Goal: Task Accomplishment & Management: Manage account settings

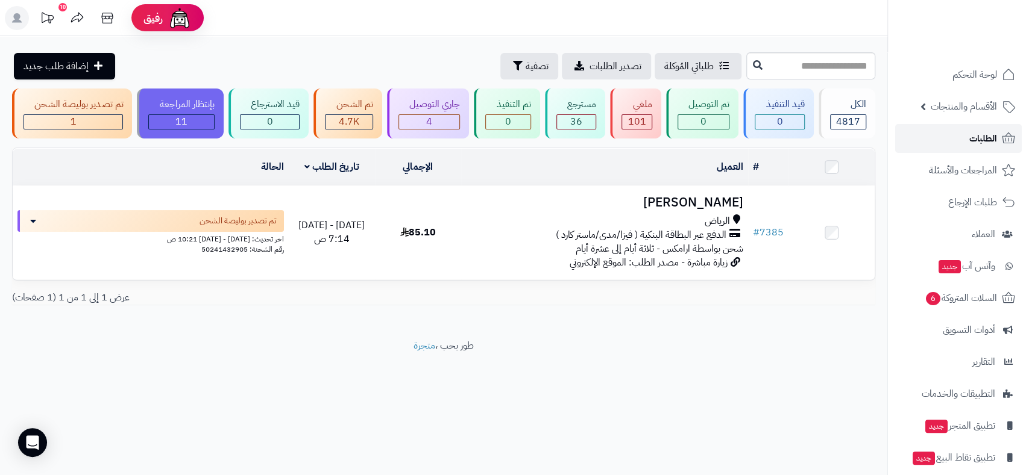
click at [968, 134] on link "الطلبات" at bounding box center [958, 138] width 127 height 29
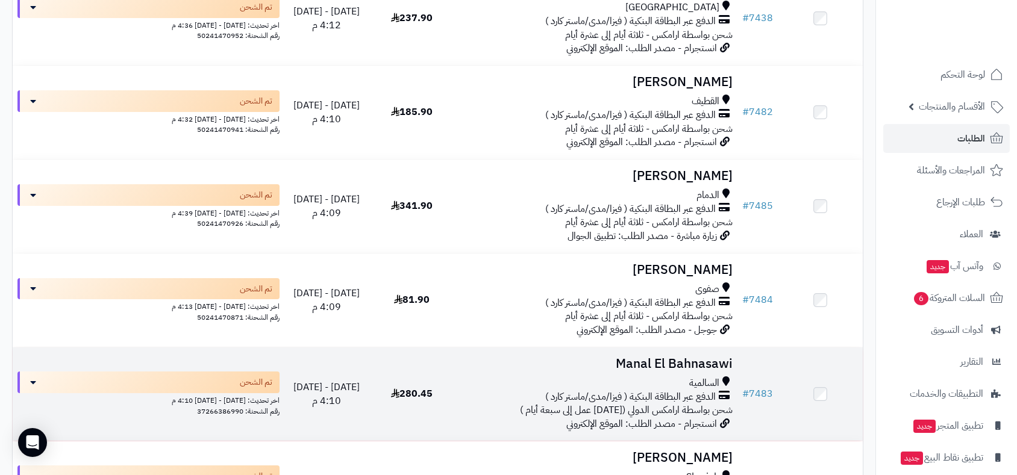
scroll to position [4753, 0]
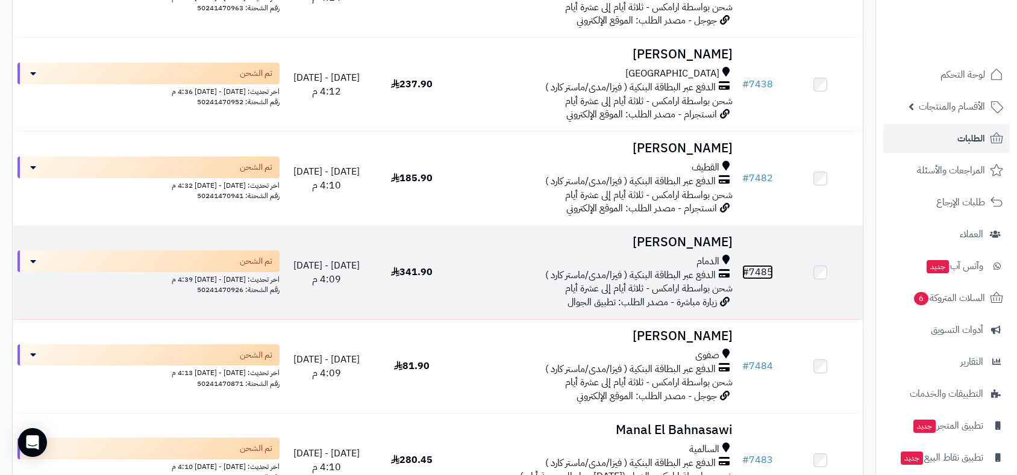
click at [761, 268] on link "# 7485" at bounding box center [757, 272] width 31 height 14
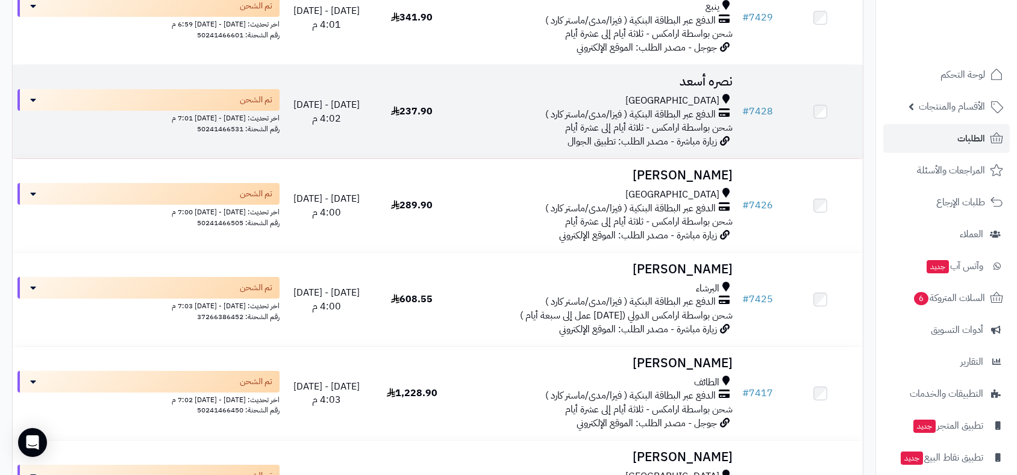
scroll to position [8089, 0]
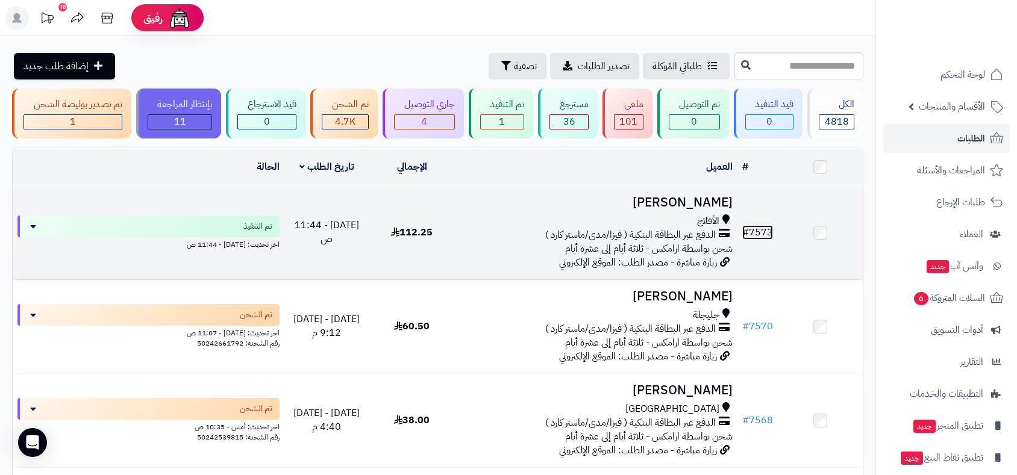
click at [760, 231] on link "# 7573" at bounding box center [757, 232] width 31 height 14
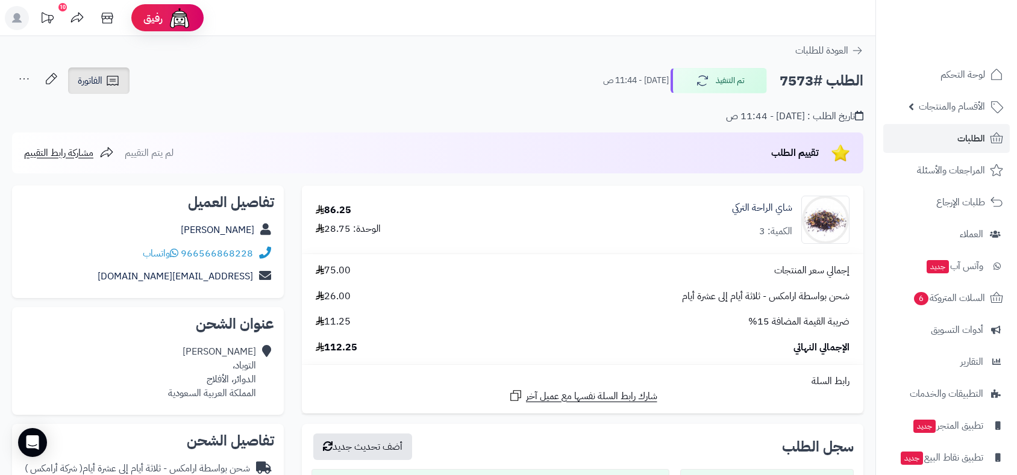
click at [91, 83] on span "الفاتورة" at bounding box center [90, 81] width 25 height 14
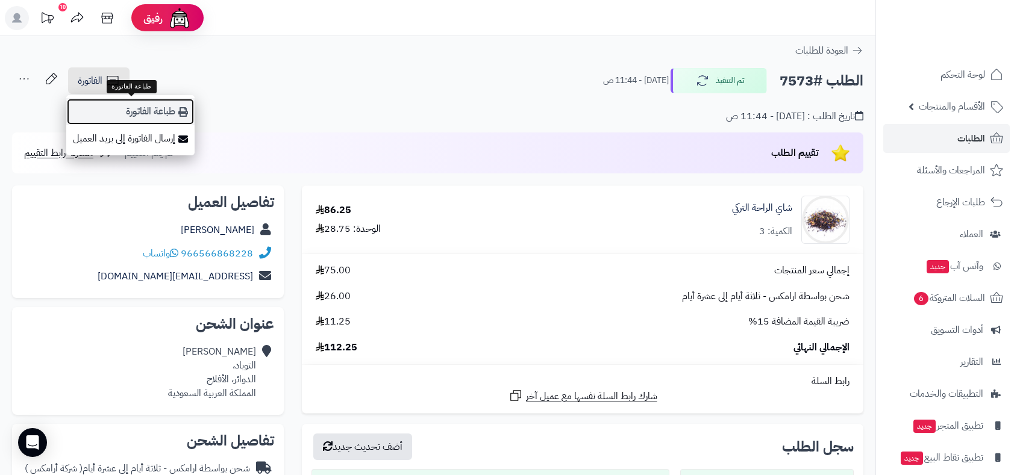
click at [154, 114] on link "طباعة الفاتورة" at bounding box center [130, 111] width 128 height 27
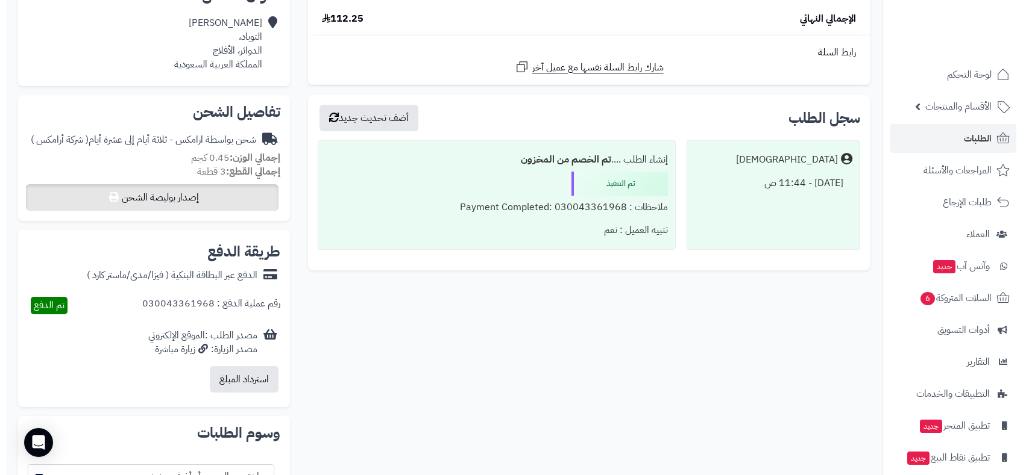
scroll to position [334, 0]
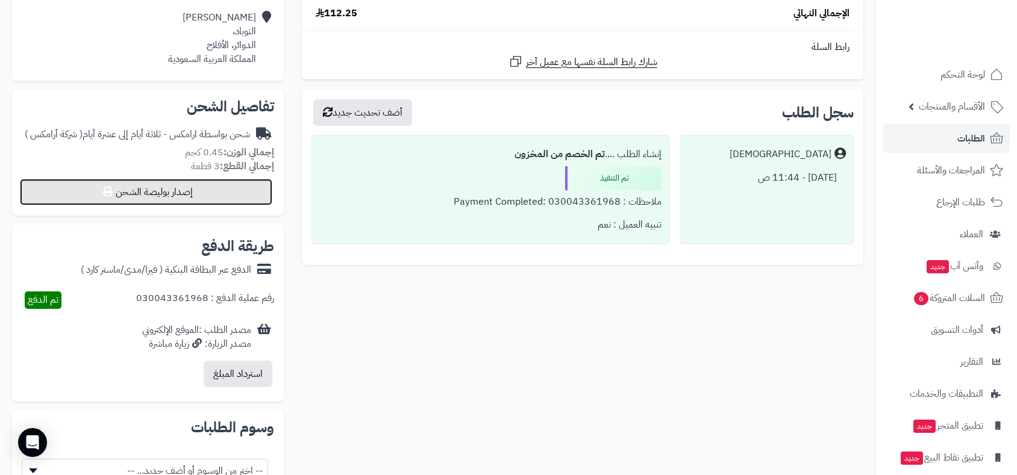
click at [219, 193] on button "إصدار بوليصة الشحن" at bounding box center [146, 192] width 252 height 27
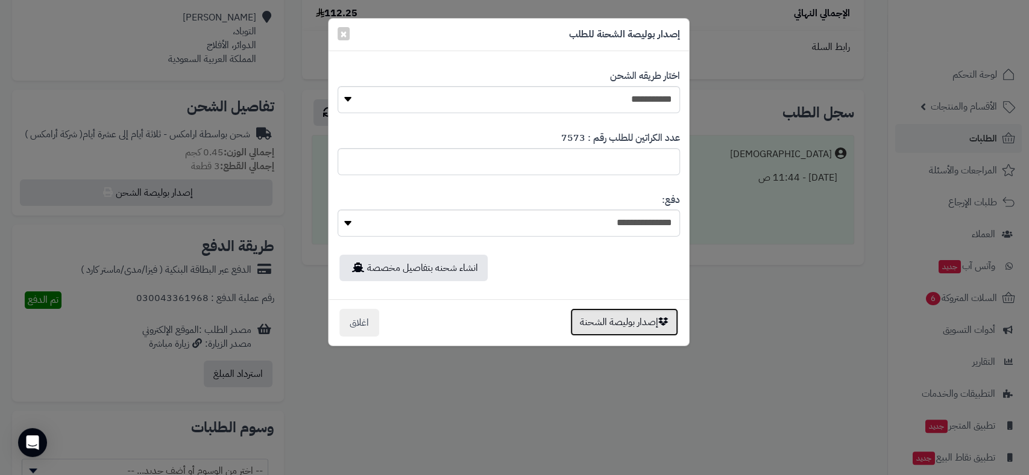
click at [630, 320] on button "إصدار بوليصة الشحنة" at bounding box center [624, 323] width 108 height 28
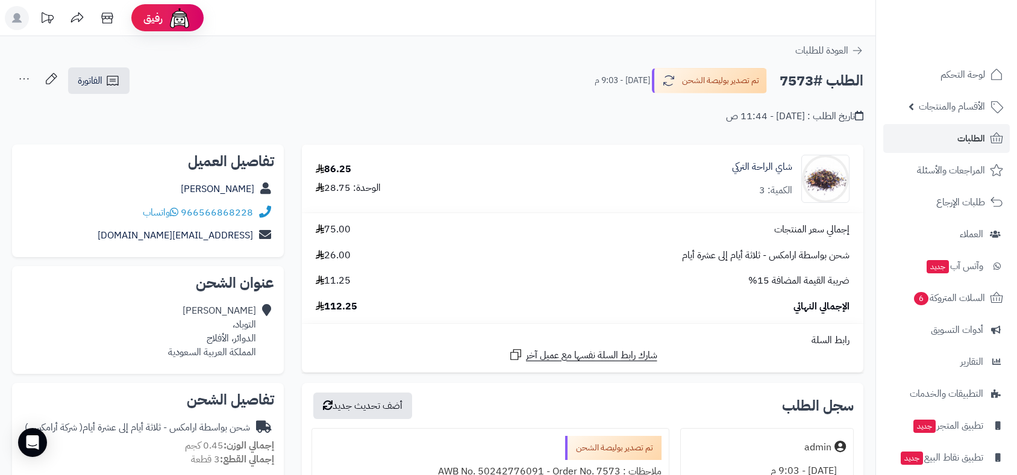
scroll to position [293, 0]
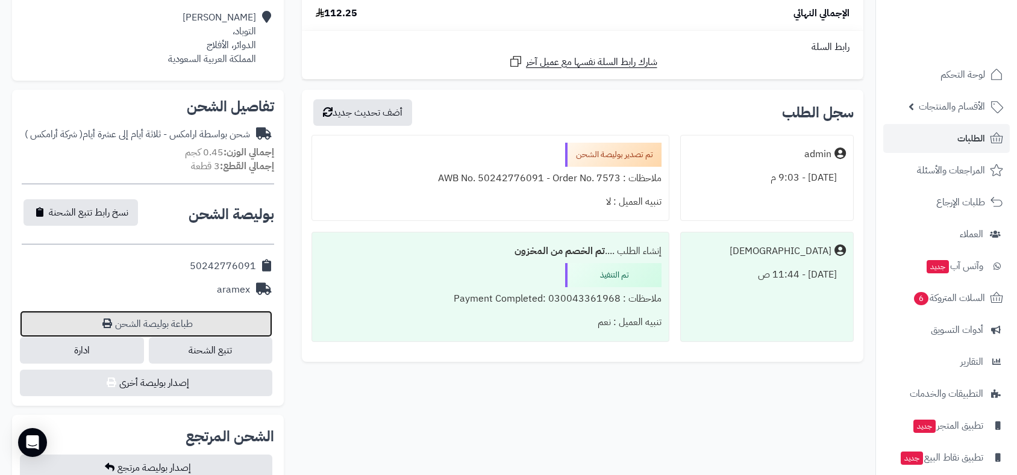
click at [169, 322] on link "طباعة بوليصة الشحن" at bounding box center [146, 324] width 252 height 27
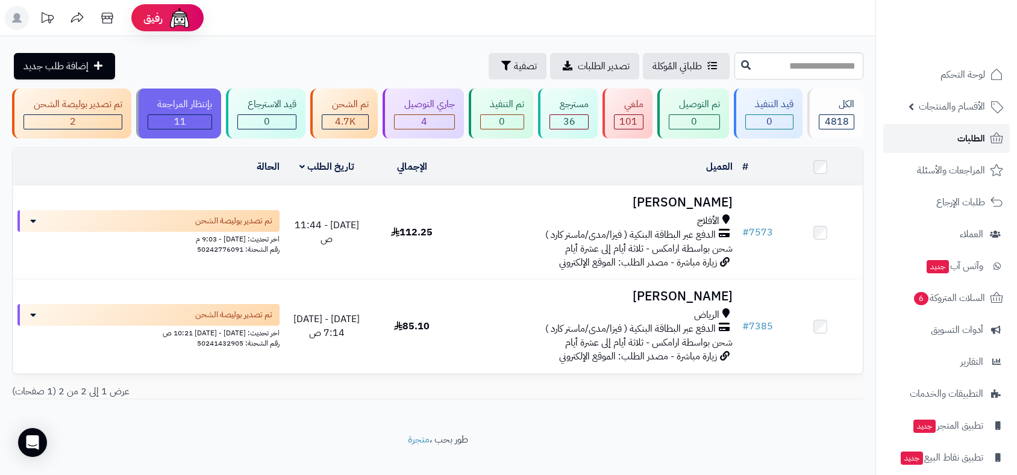
click at [964, 140] on span "الطلبات" at bounding box center [972, 138] width 28 height 17
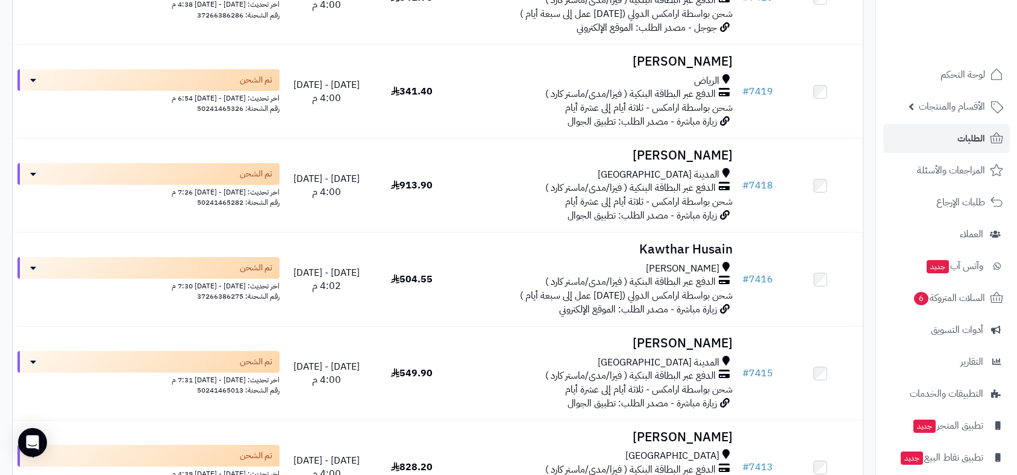
scroll to position [9227, 0]
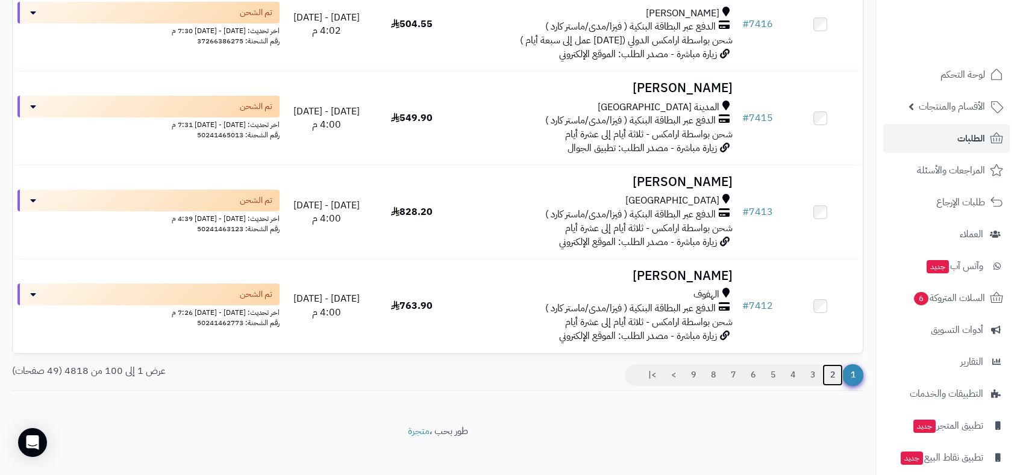
click at [832, 366] on link "2" at bounding box center [833, 376] width 20 height 22
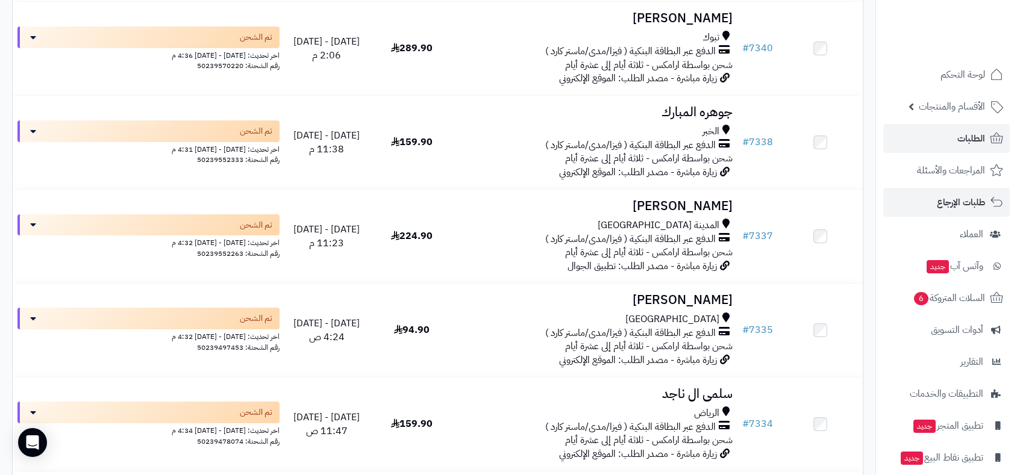
scroll to position [4686, 0]
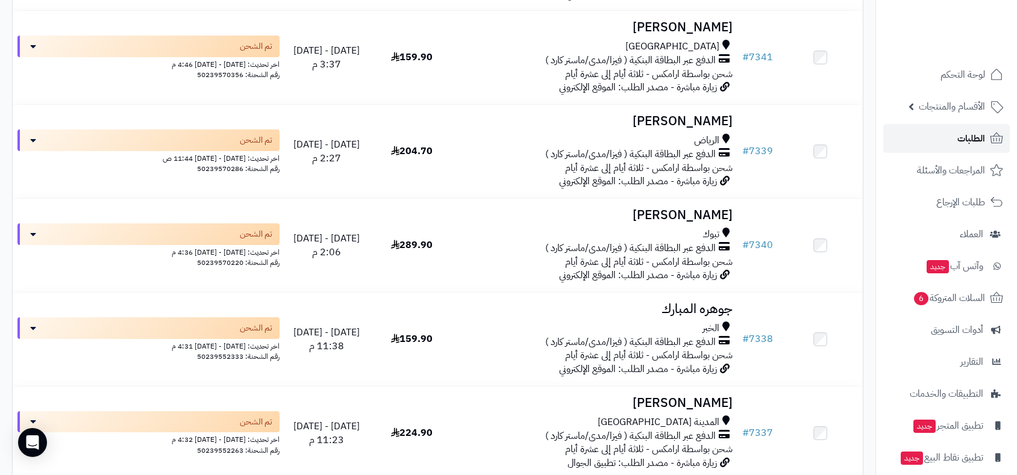
click at [967, 137] on span "الطلبات" at bounding box center [972, 138] width 28 height 17
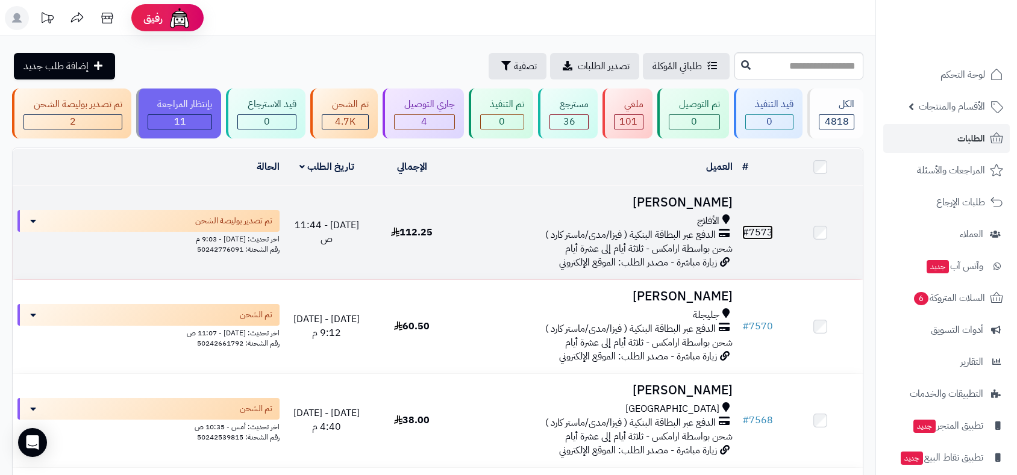
click at [756, 232] on link "# 7573" at bounding box center [757, 232] width 31 height 14
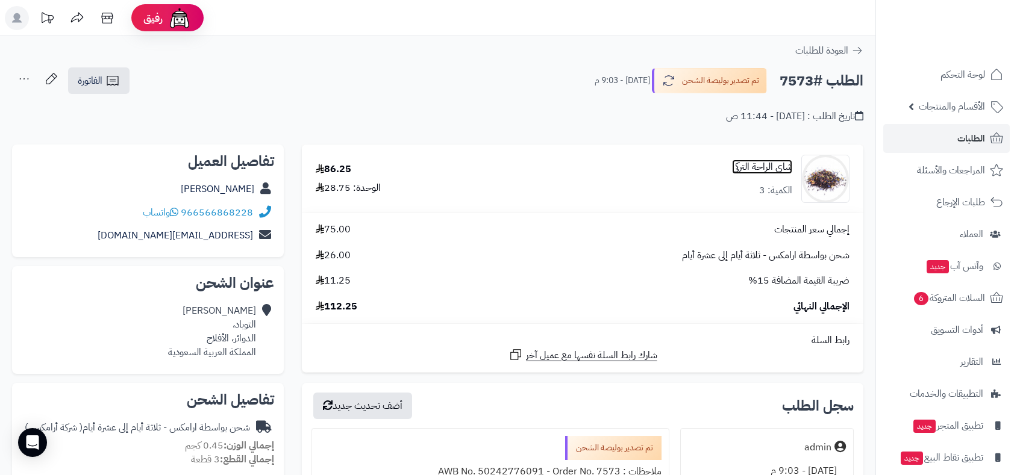
click at [768, 168] on link "شاي الراحة التركي" at bounding box center [762, 167] width 60 height 14
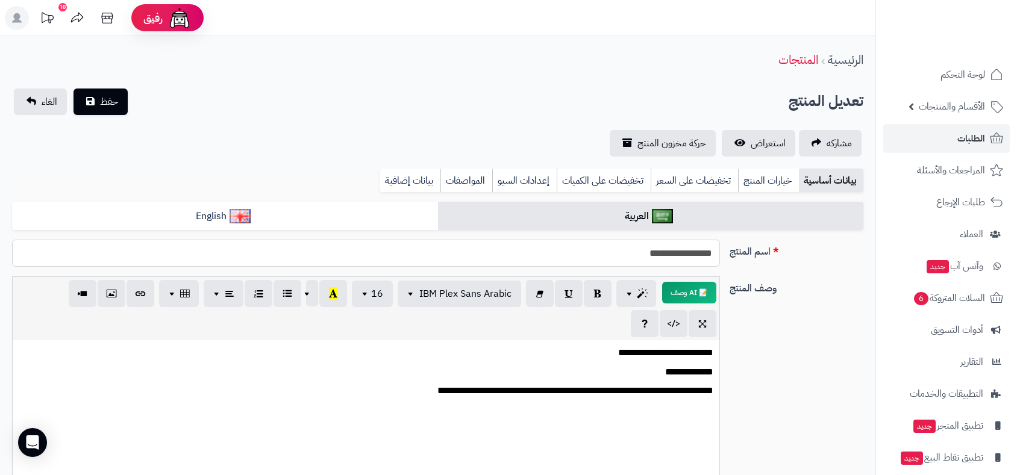
drag, startPoint x: 633, startPoint y: 254, endPoint x: 732, endPoint y: 257, distance: 98.9
click at [732, 257] on div "**********" at bounding box center [437, 258] width 861 height 37
click at [956, 142] on link "الطلبات" at bounding box center [946, 138] width 127 height 29
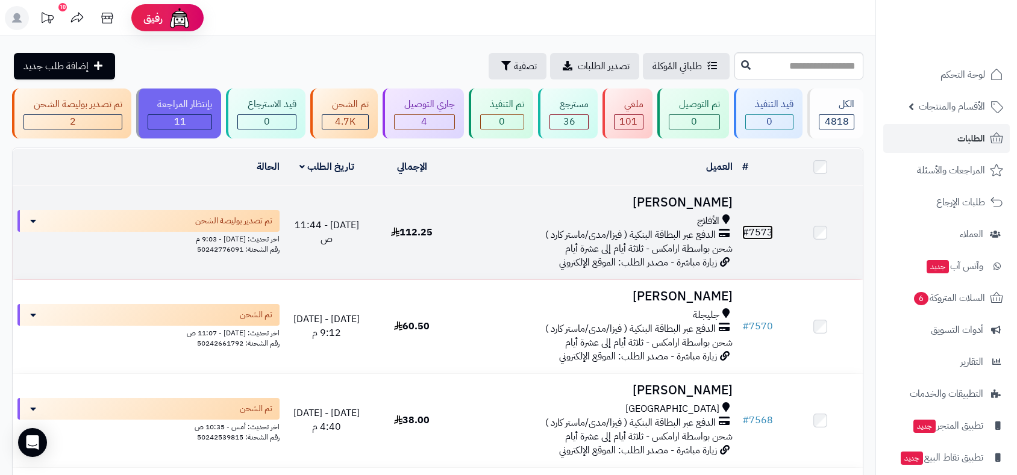
click at [759, 228] on link "# 7573" at bounding box center [757, 232] width 31 height 14
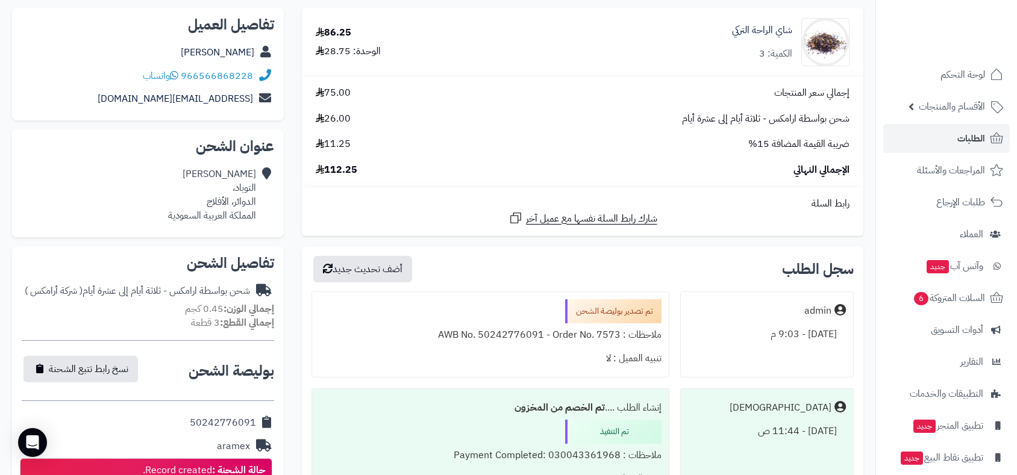
scroll to position [268, 0]
